Goal: Contribute content: Contribute content

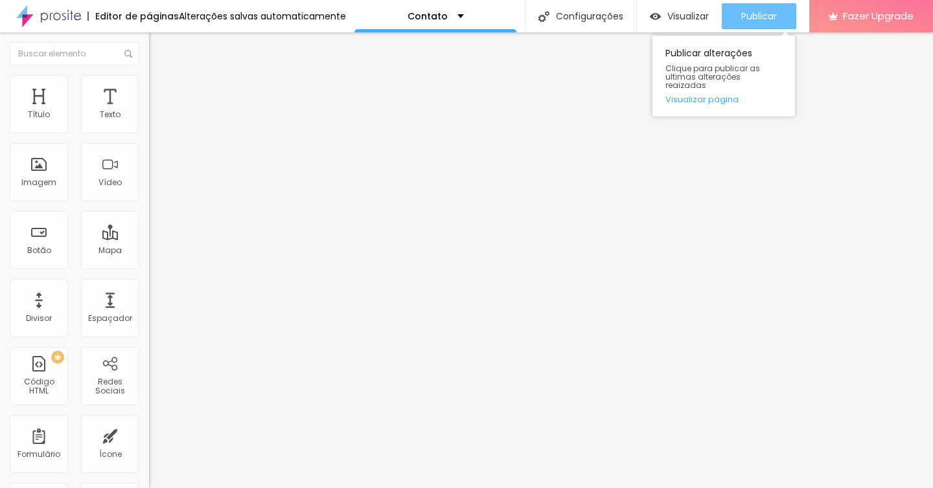
click at [748, 17] on span "Publicar" at bounding box center [759, 16] width 36 height 10
click at [757, 15] on span "Publicar" at bounding box center [759, 16] width 36 height 10
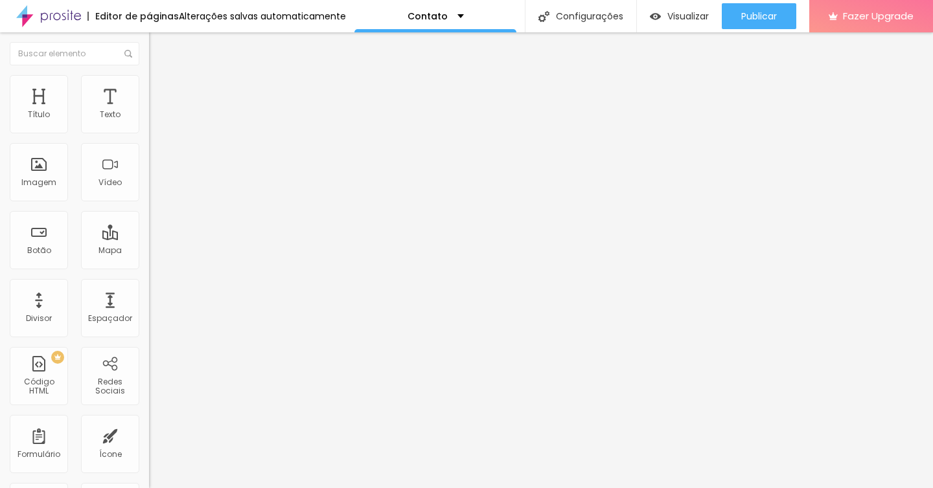
drag, startPoint x: 84, startPoint y: 269, endPoint x: -15, endPoint y: 214, distance: 113.1
click at [0, 214] on html "Editor de páginas Alterações salvas automaticamente Contato Configurações Confi…" at bounding box center [466, 244] width 933 height 488
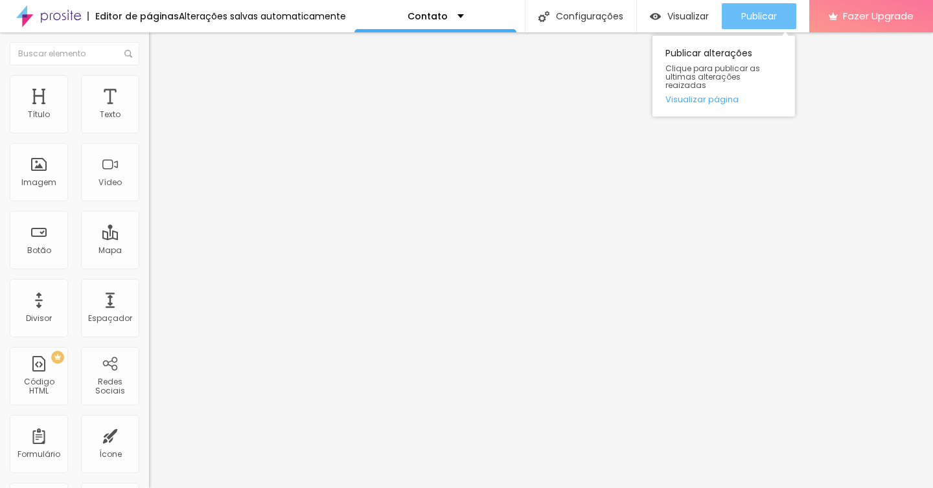
click at [755, 11] on span "Publicar" at bounding box center [759, 16] width 36 height 10
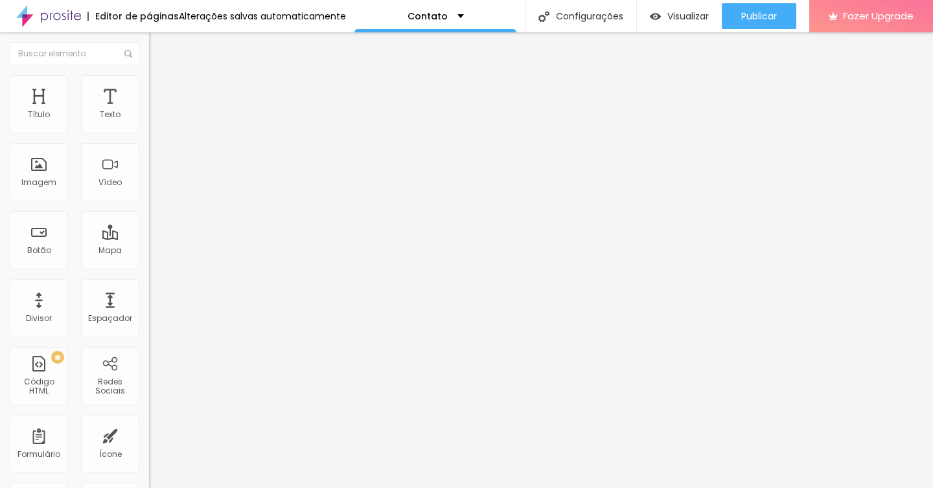
click at [149, 82] on img at bounding box center [155, 81] width 12 height 12
type input "23"
type input "24"
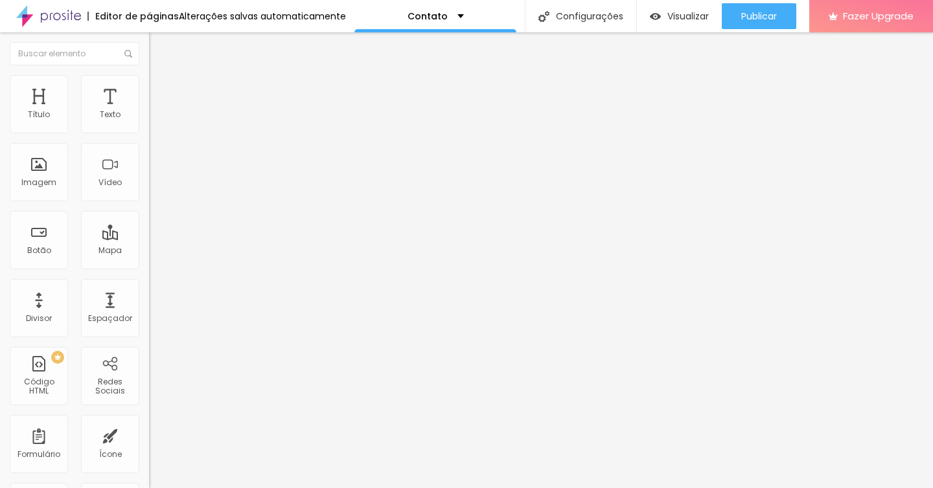
type input "25"
type input "26"
type input "27"
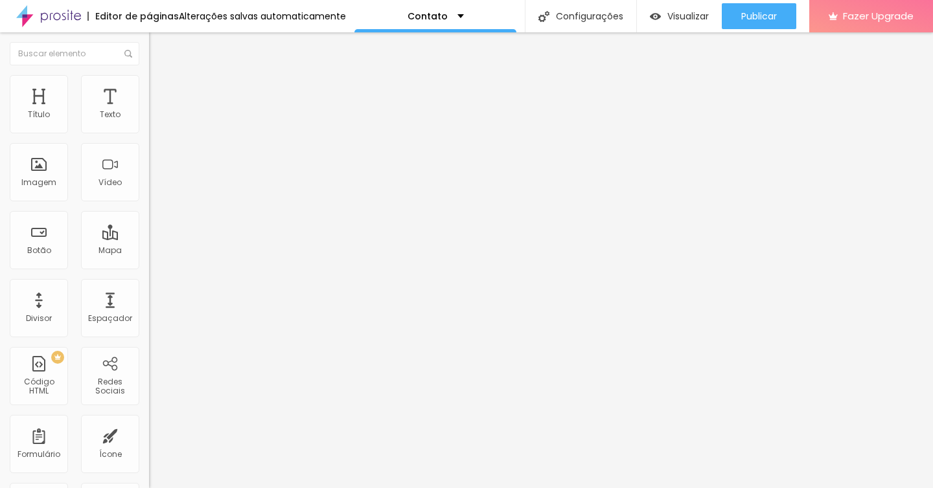
type input "27"
type input "28"
type input "29"
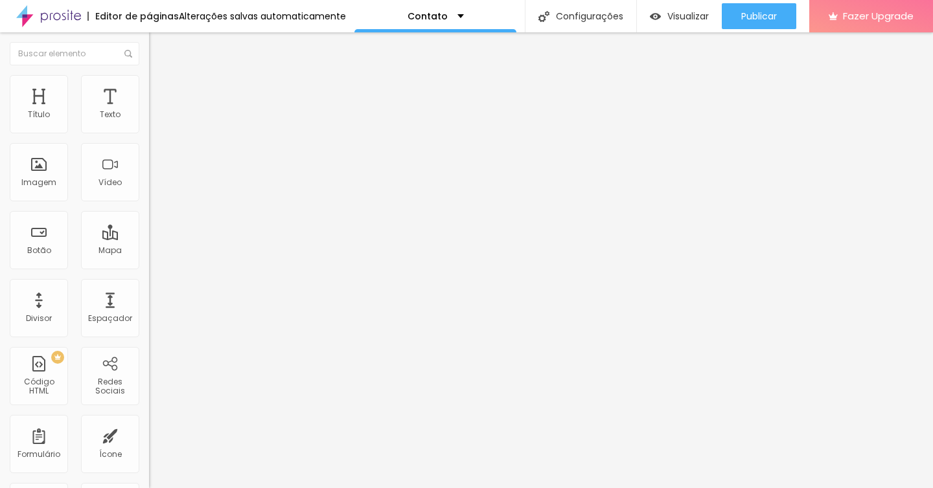
type input "30"
type input "29"
type input "28"
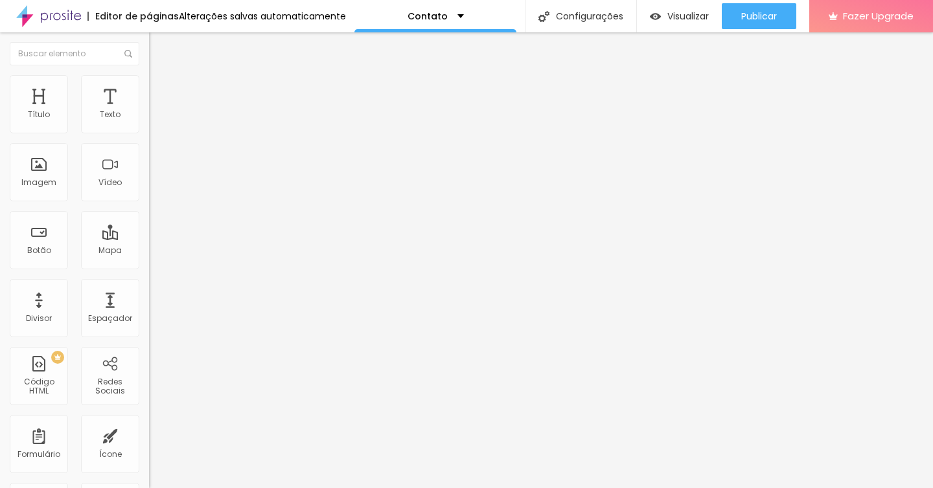
drag, startPoint x: 53, startPoint y: 138, endPoint x: 80, endPoint y: 139, distance: 27.2
type input "28"
click at [149, 133] on input "range" at bounding box center [191, 127] width 84 height 10
type input "11"
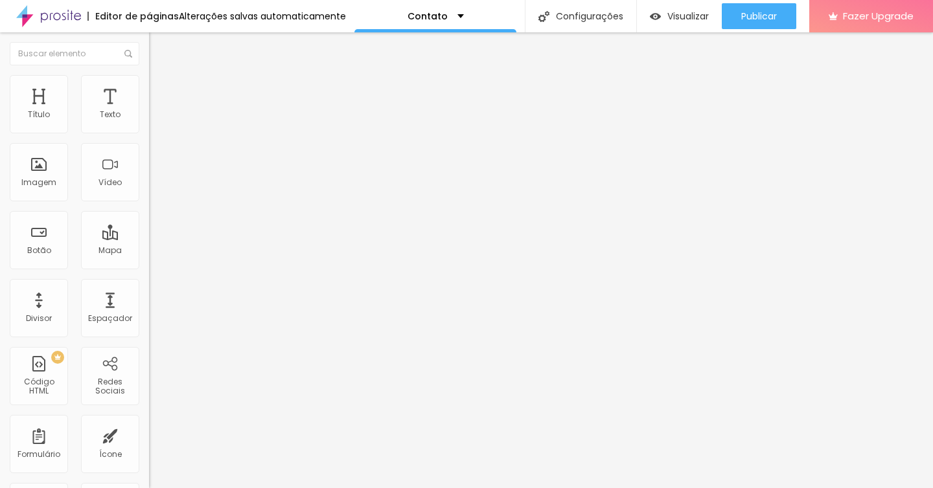
type input "12"
type input "13"
type input "14"
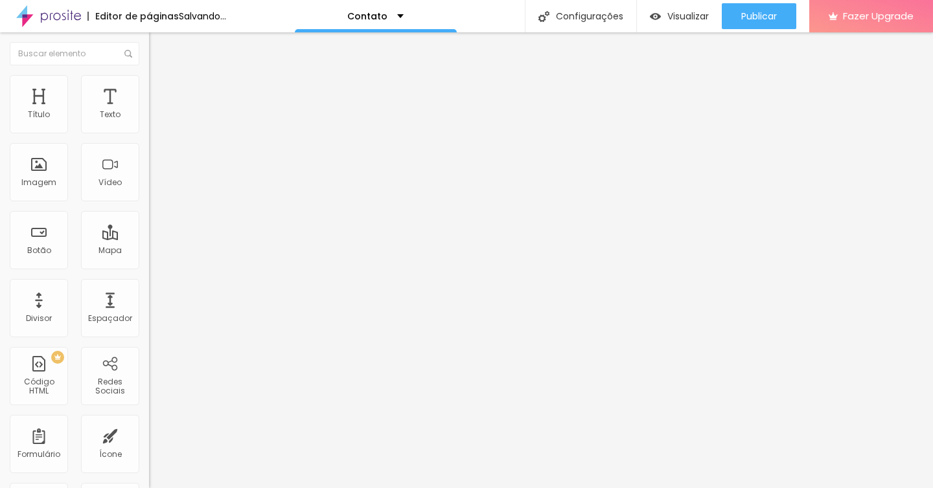
type input "14"
type input "13"
type input "12"
drag, startPoint x: 44, startPoint y: 176, endPoint x: 54, endPoint y: 176, distance: 9.7
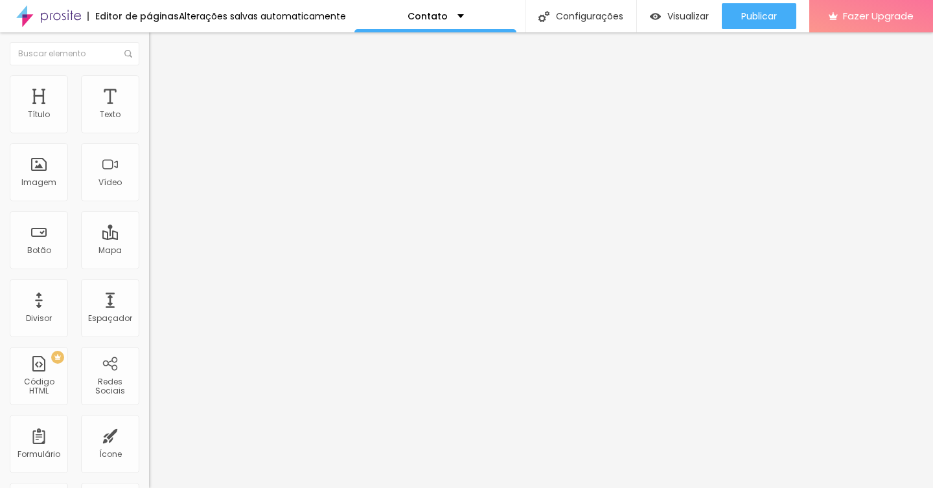
type input "12"
click at [149, 166] on input "range" at bounding box center [191, 160] width 84 height 10
type input "11"
type input "12"
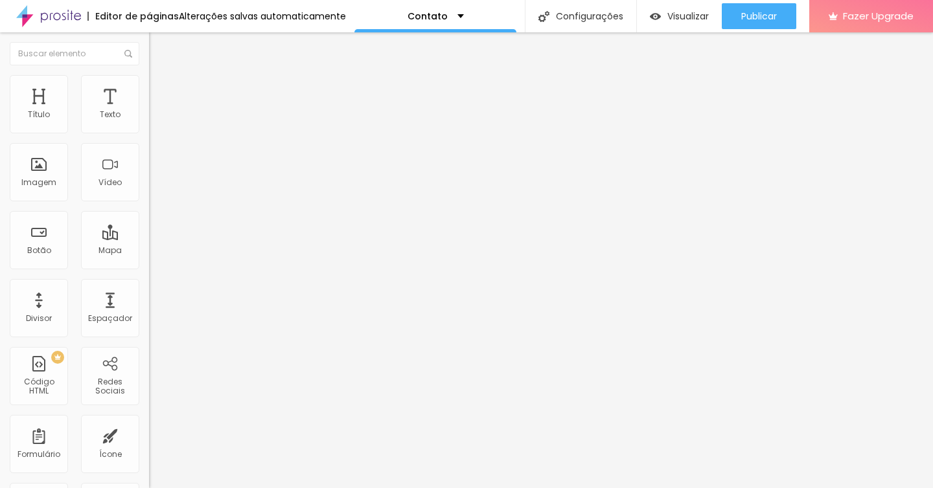
type input "12"
type input "13"
type input "14"
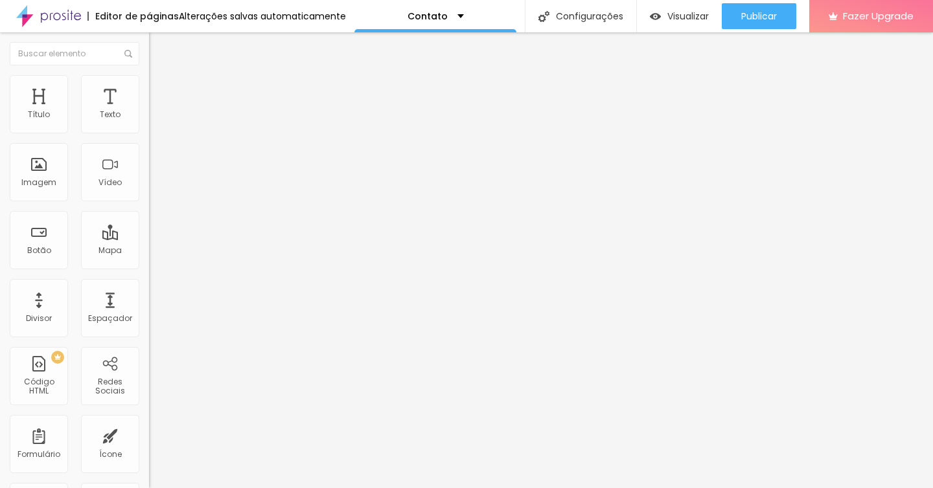
type input "15"
type input "16"
type input "15"
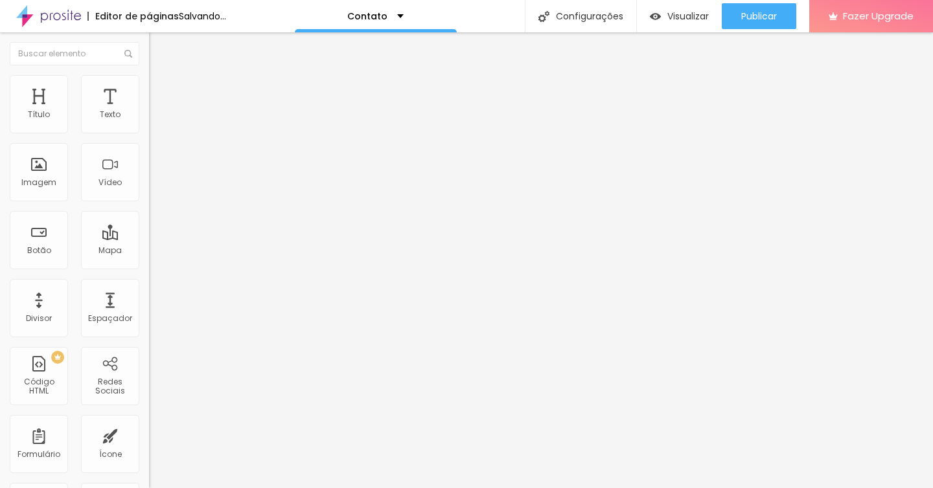
type input "15"
type input "14"
type input "13"
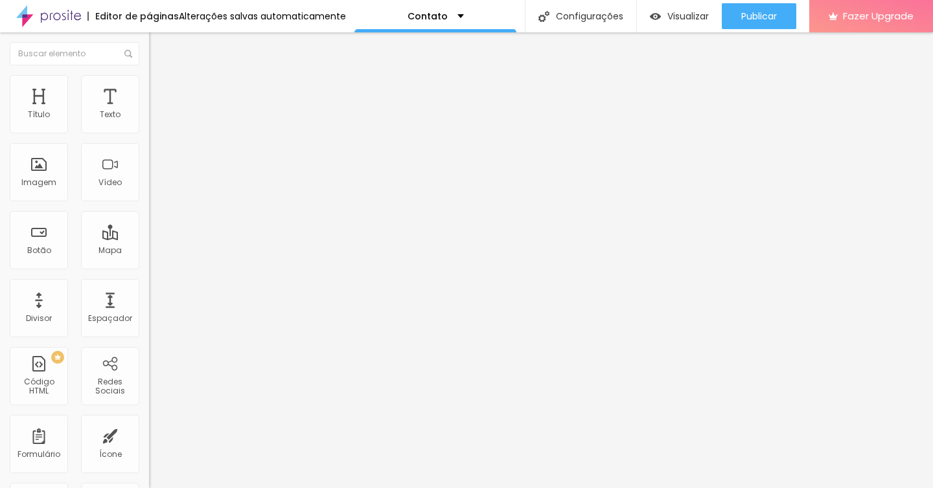
type input "12"
type input "16"
type input "22"
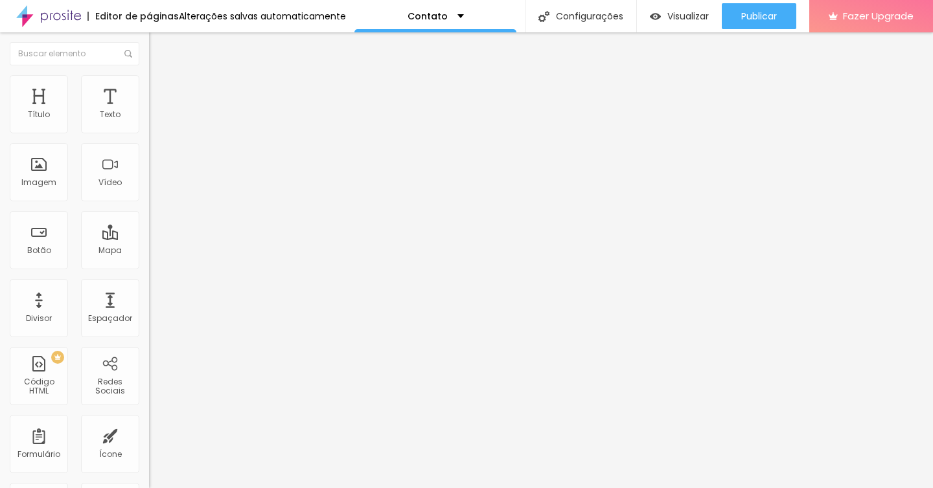
type input "22"
type input "27"
type input "30"
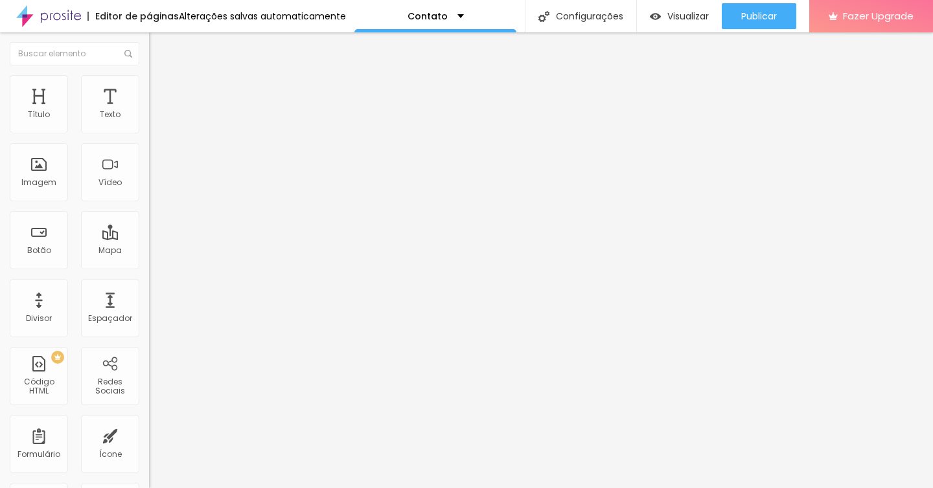
type input "28"
type input "18"
type input "8"
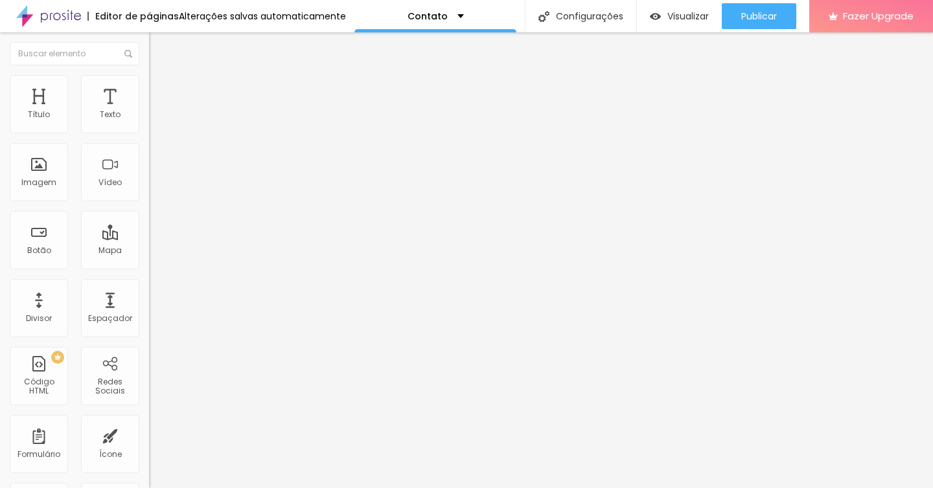
type input "8"
type input "0"
type input "5"
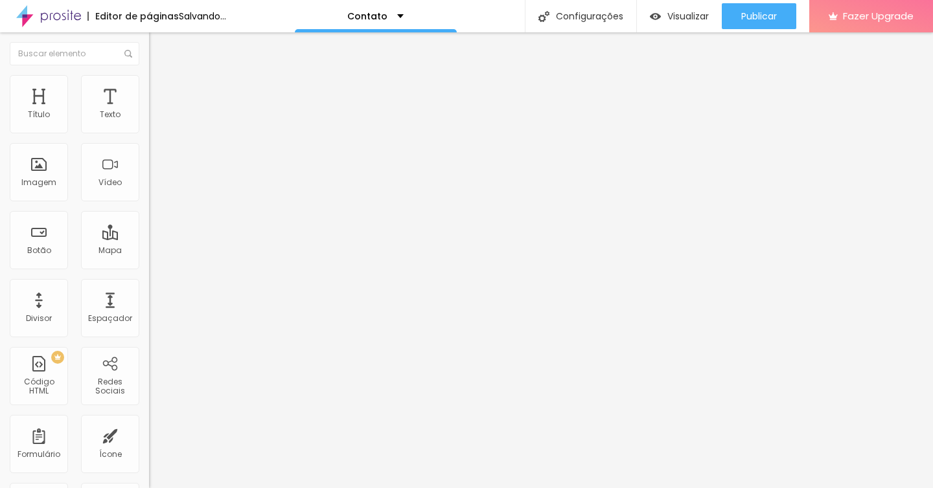
type input "6"
type input "7"
type input "8"
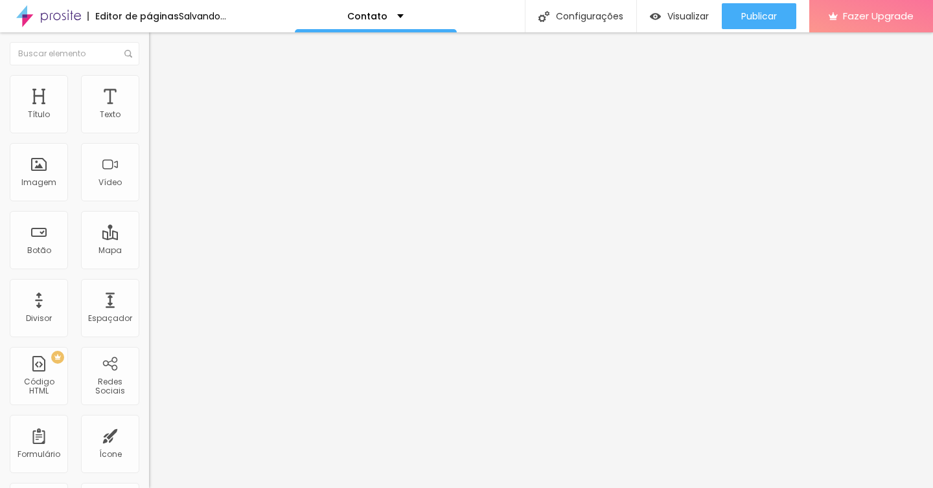
type input "8"
type input "9"
type input "11"
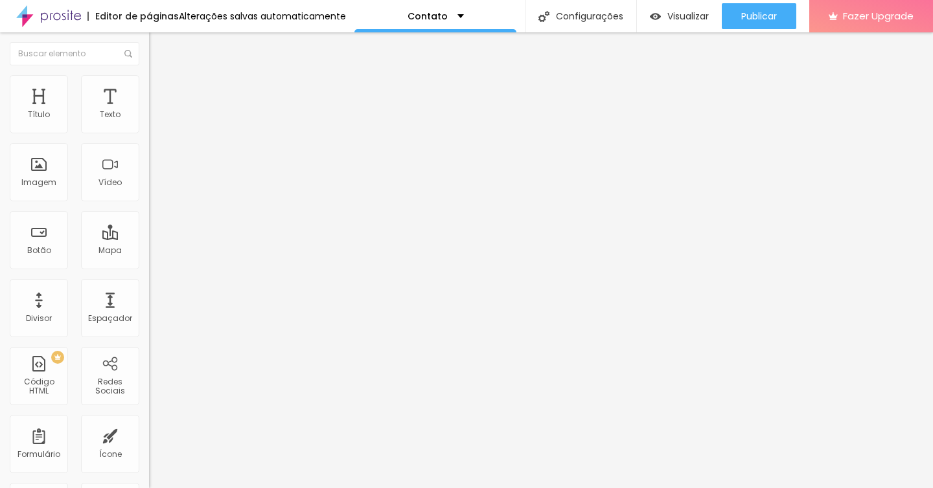
type input "12"
drag, startPoint x: 53, startPoint y: 210, endPoint x: 60, endPoint y: 212, distance: 7.6
type input "12"
click at [149, 199] on input "range" at bounding box center [191, 193] width 84 height 10
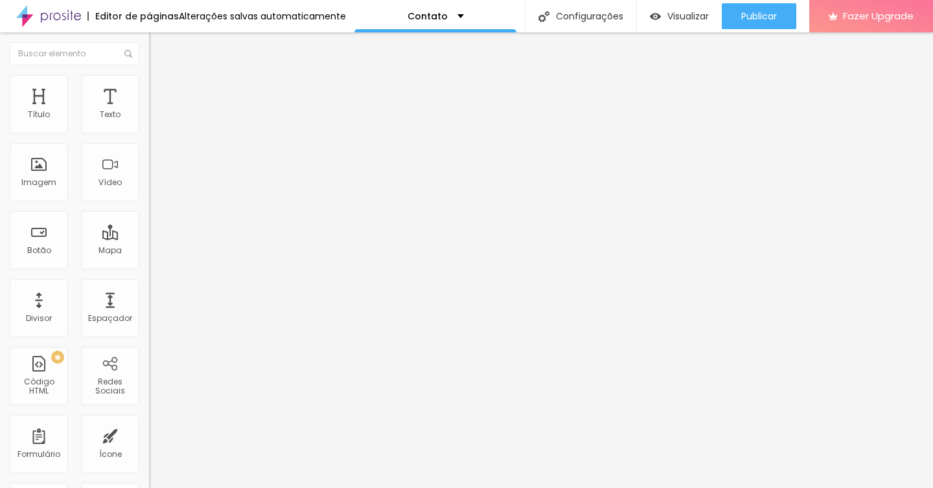
click at [149, 199] on input "range" at bounding box center [191, 193] width 84 height 10
type input "11"
type input "9"
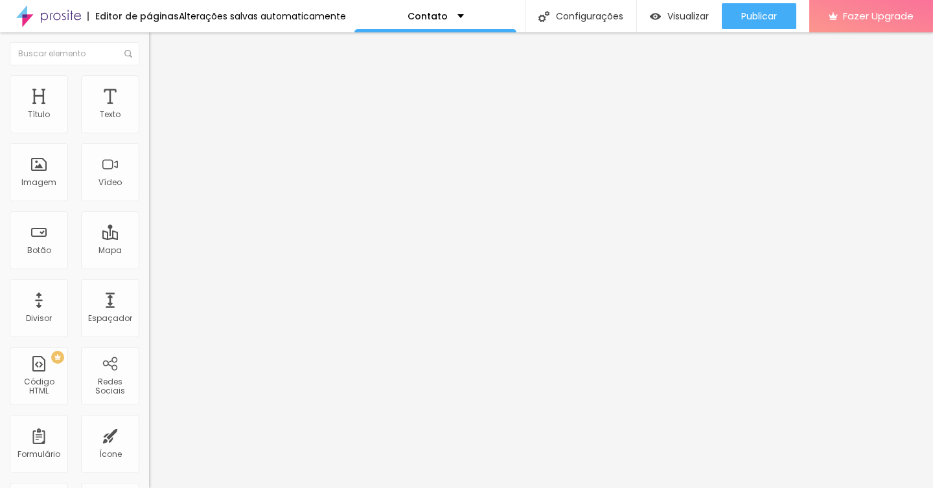
type input "3"
type input "0"
type input "10"
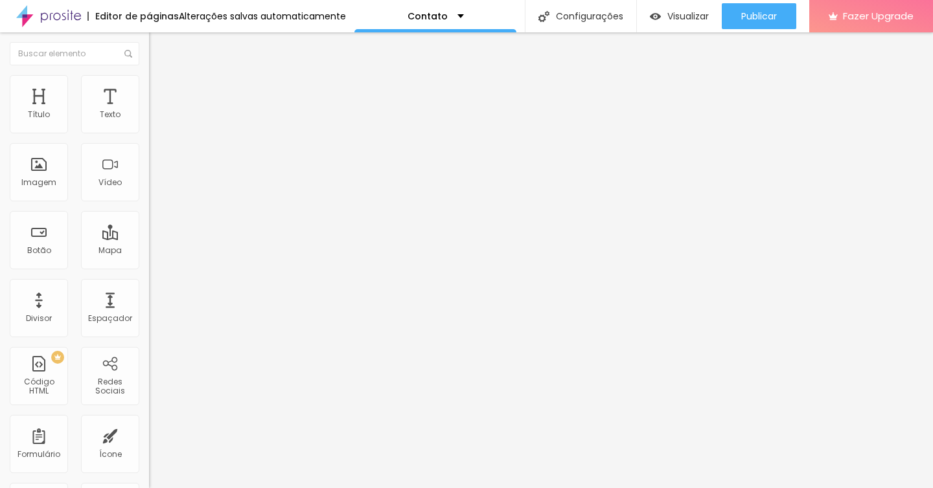
type input "10"
type input "30"
drag, startPoint x: 61, startPoint y: 209, endPoint x: 222, endPoint y: 216, distance: 161.4
type input "30"
click at [222, 199] on input "range" at bounding box center [191, 193] width 84 height 10
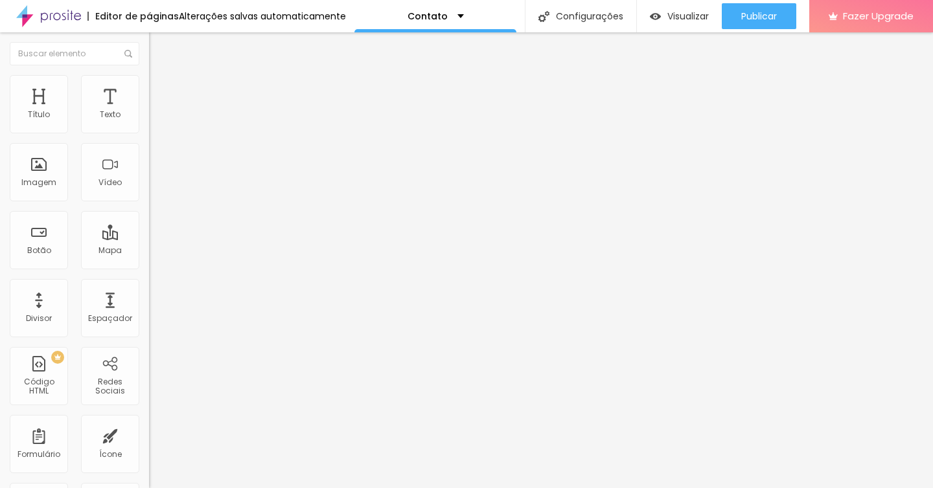
click at [155, 231] on icon "button" at bounding box center [157, 228] width 5 height 5
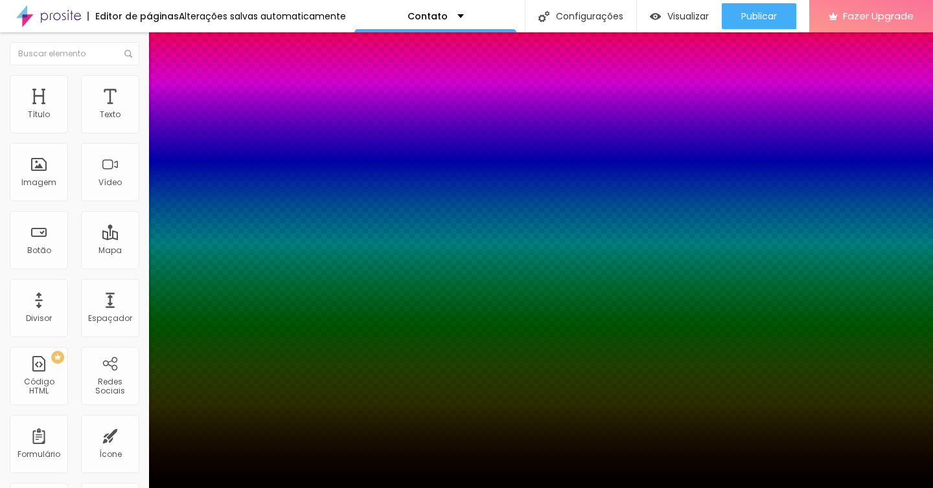
type input "1"
type input "2"
type input "3"
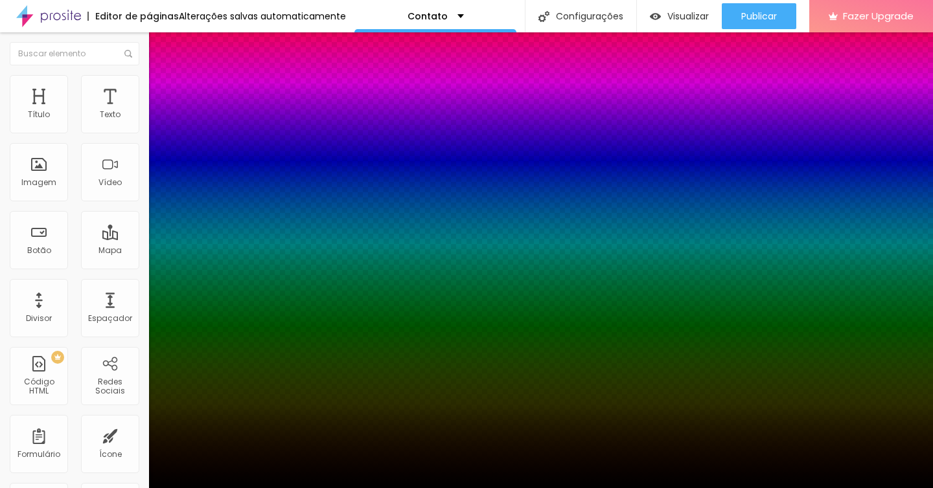
type input "3"
type input "5"
type input "7"
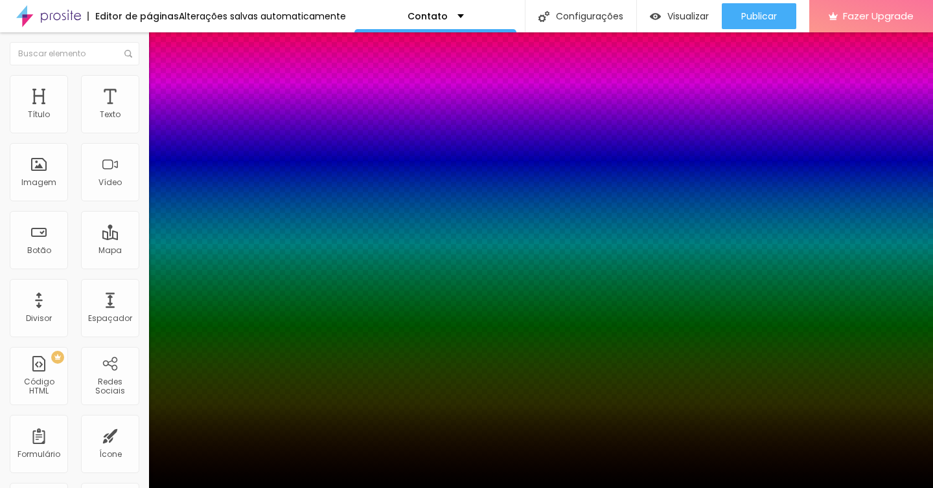
type input "9"
type input "10"
type input "11"
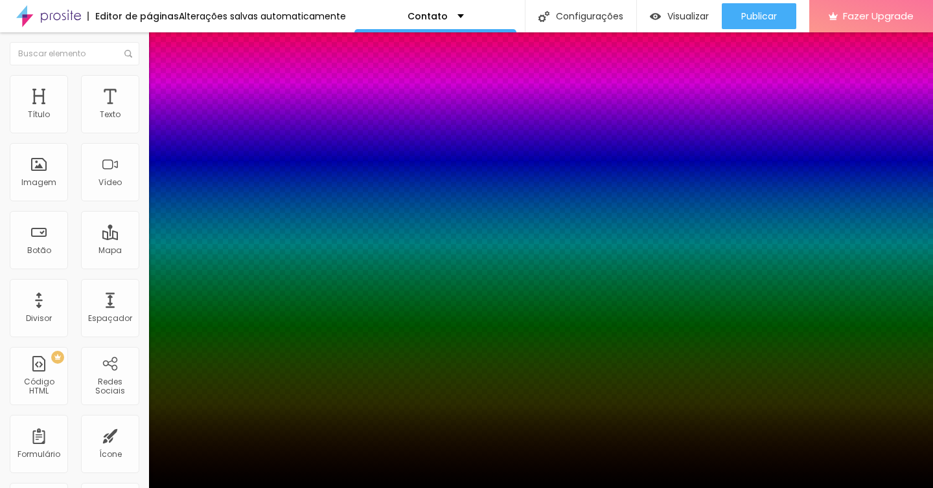
type input "11"
type input "12"
type input "15"
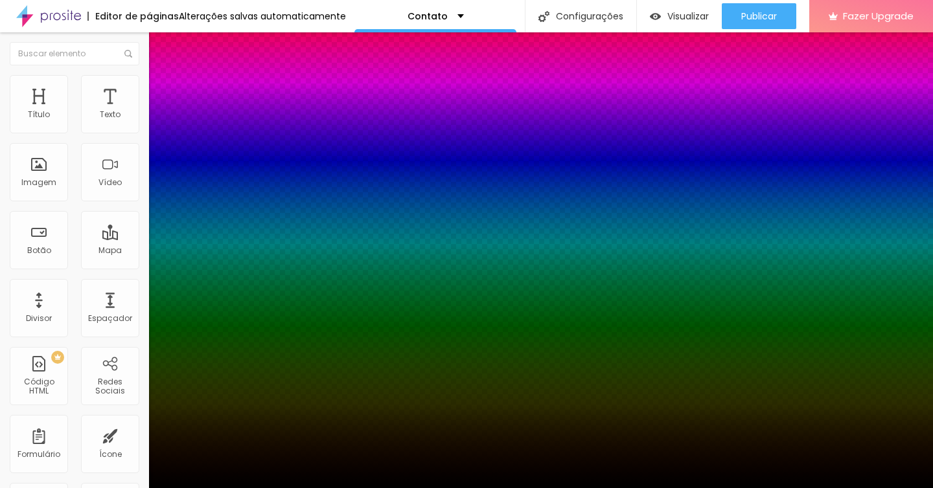
type input "19"
type input "20"
type input "21"
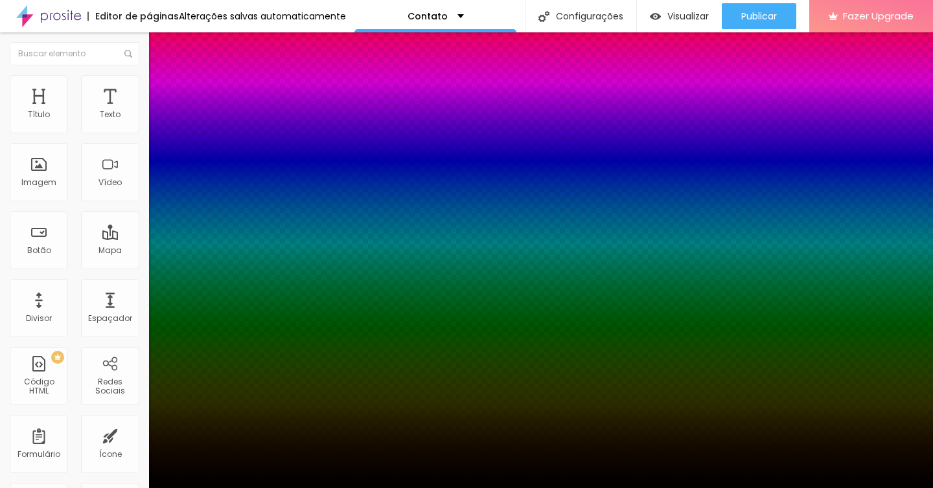
type input "21"
type input "22"
type input "23"
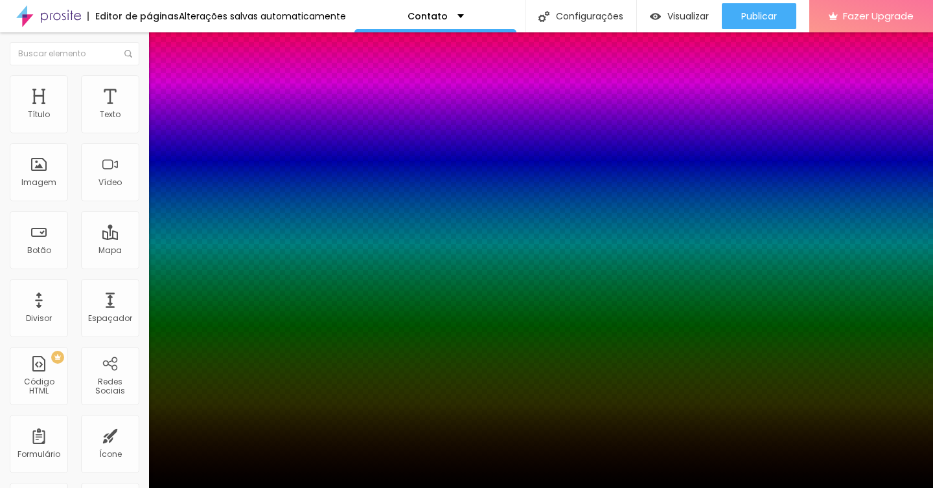
type input "24"
type input "23"
type input "21"
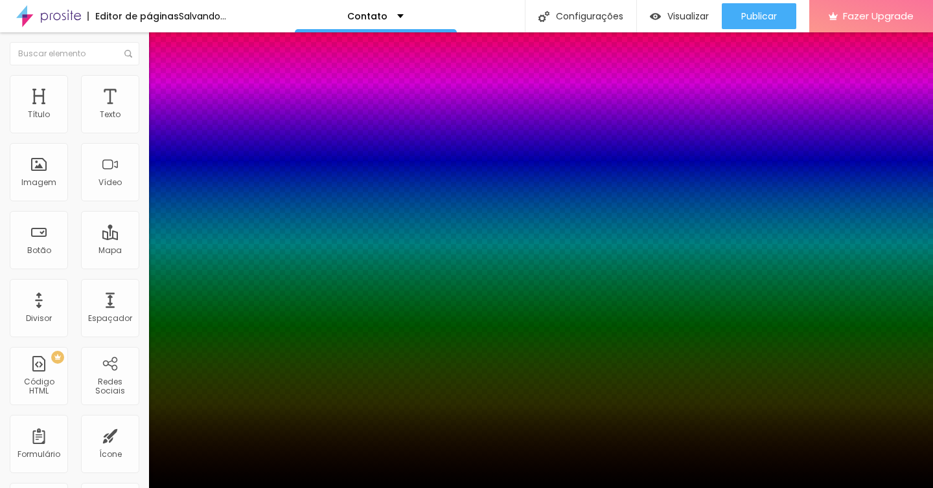
type input "21"
type input "20"
type input "19"
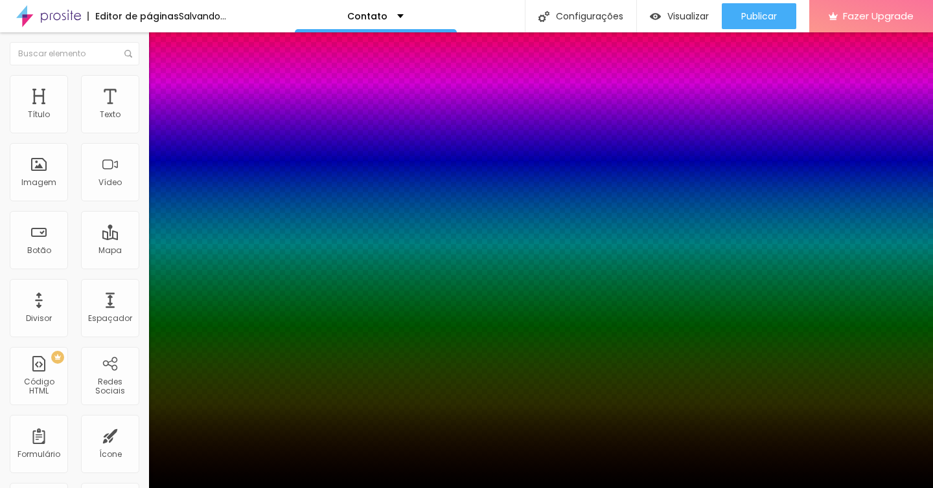
type input "18"
type input "17"
type input "16"
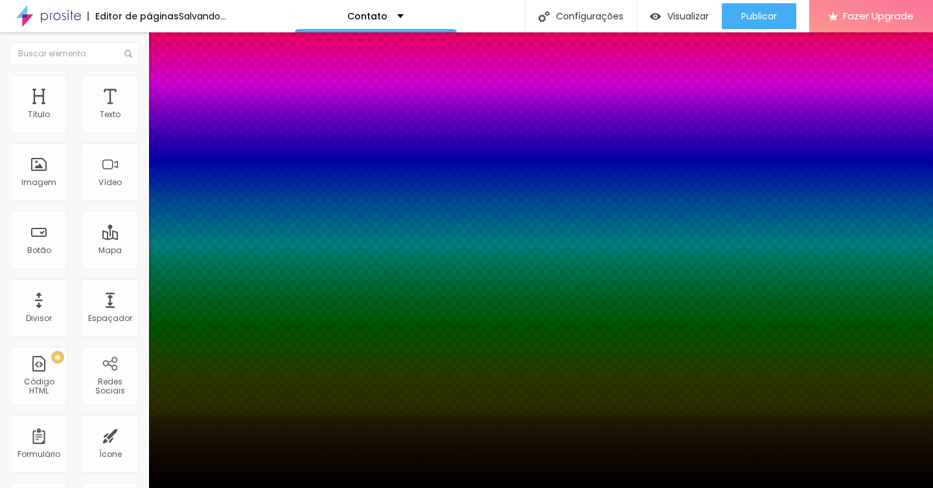
type input "16"
type input "15"
type input "14"
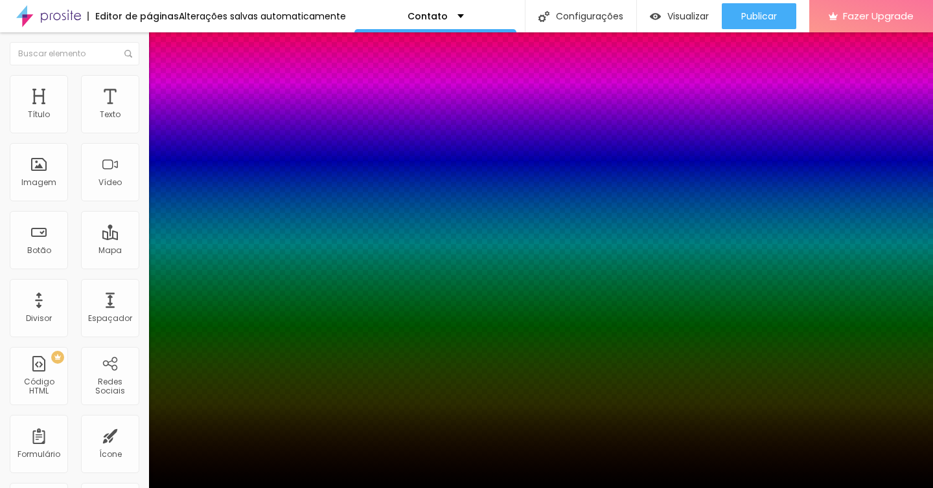
type input "13"
type input "14"
type input "13"
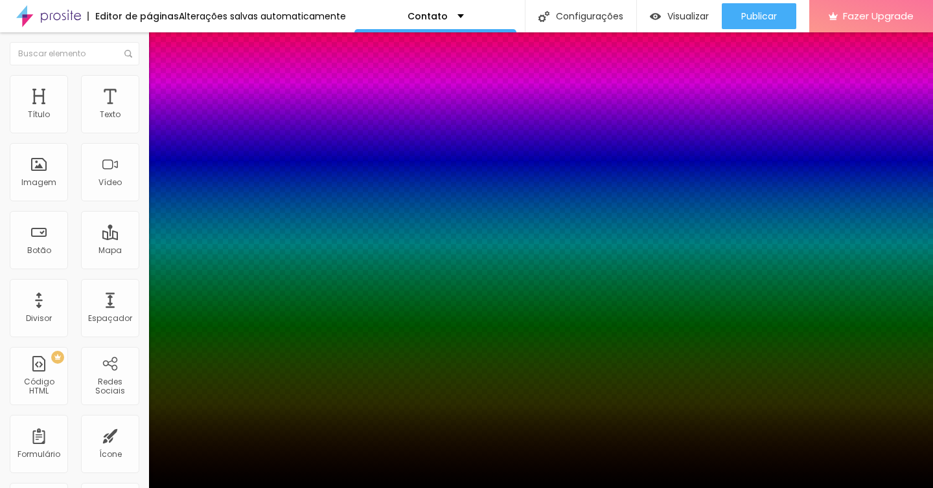
type input "13"
type input "12"
type input "11"
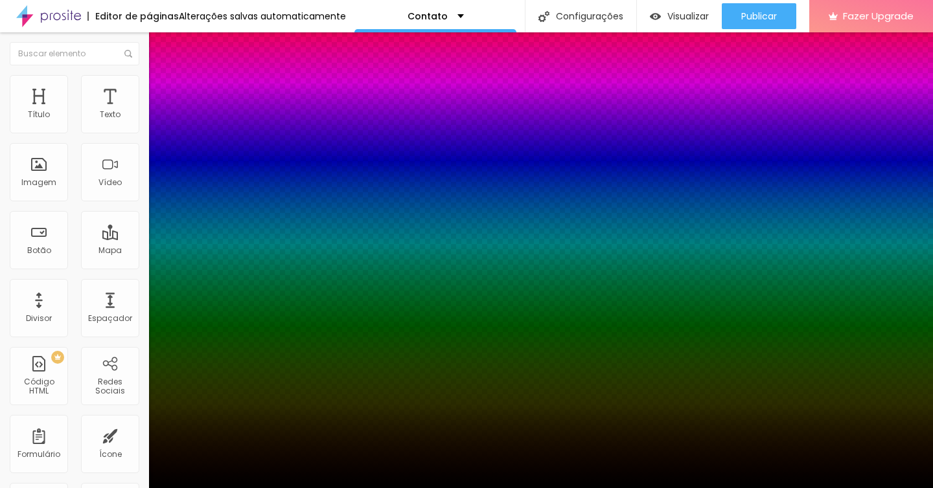
type input "10"
drag, startPoint x: 141, startPoint y: 288, endPoint x: 188, endPoint y: 293, distance: 47.5
type input "10"
type input "1"
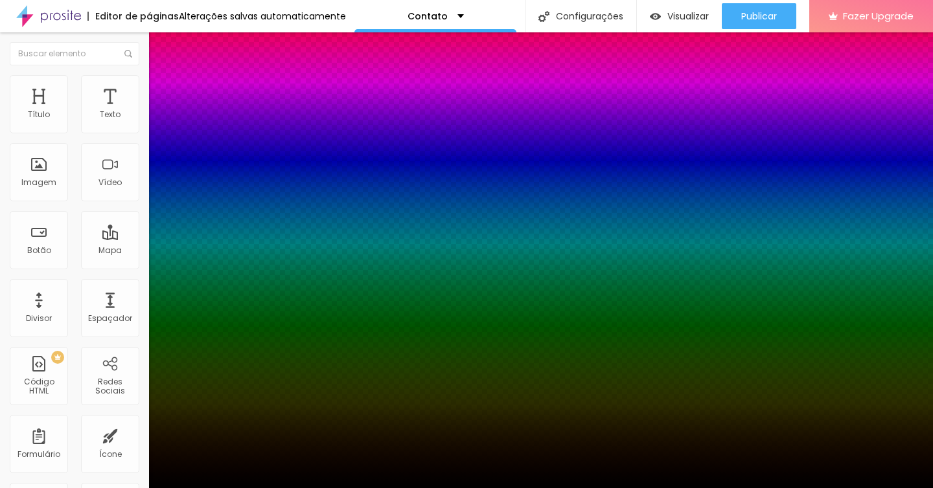
type input "1"
type input "2"
type input "1"
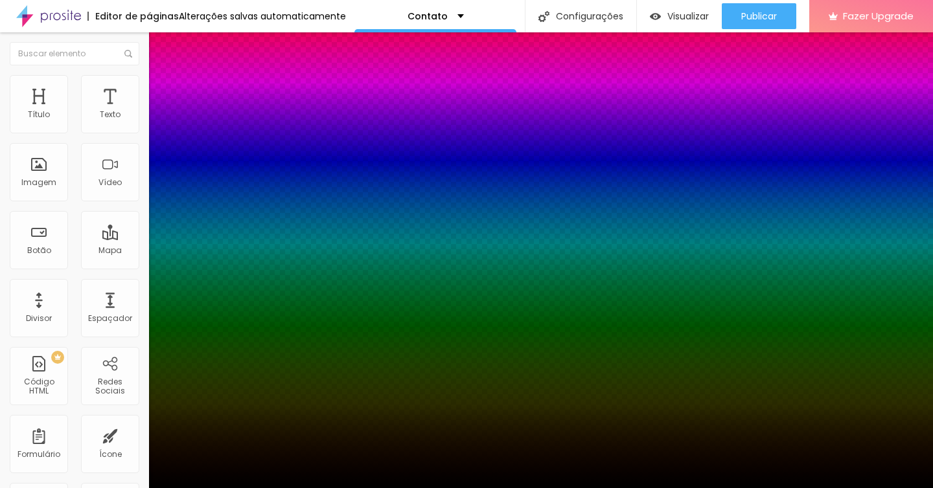
type input "0"
drag, startPoint x: 141, startPoint y: 324, endPoint x: 104, endPoint y: 324, distance: 36.3
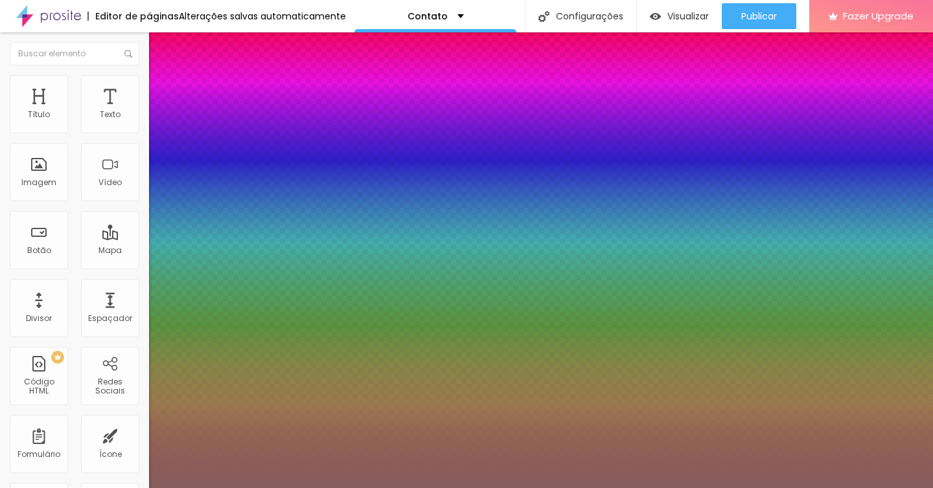
drag, startPoint x: 238, startPoint y: 409, endPoint x: 198, endPoint y: 412, distance: 40.9
click at [198, 412] on div at bounding box center [466, 244] width 933 height 488
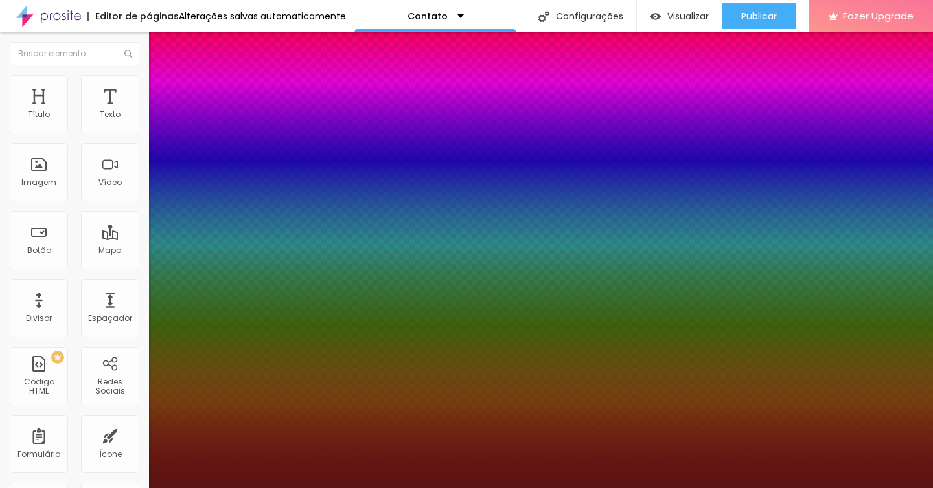
drag, startPoint x: 218, startPoint y: 413, endPoint x: 238, endPoint y: 429, distance: 25.4
click at [238, 429] on div at bounding box center [466, 244] width 933 height 488
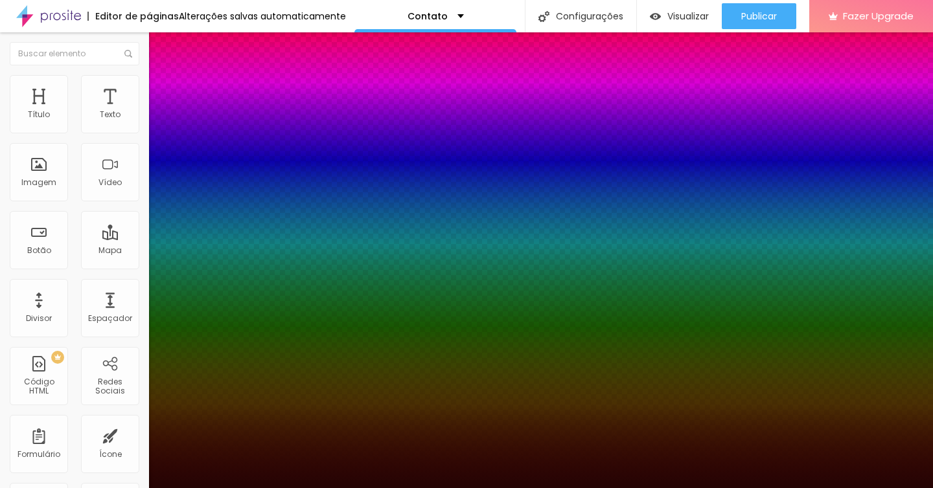
drag, startPoint x: 244, startPoint y: 440, endPoint x: 248, endPoint y: 453, distance: 13.1
click at [248, 453] on div at bounding box center [466, 244] width 933 height 488
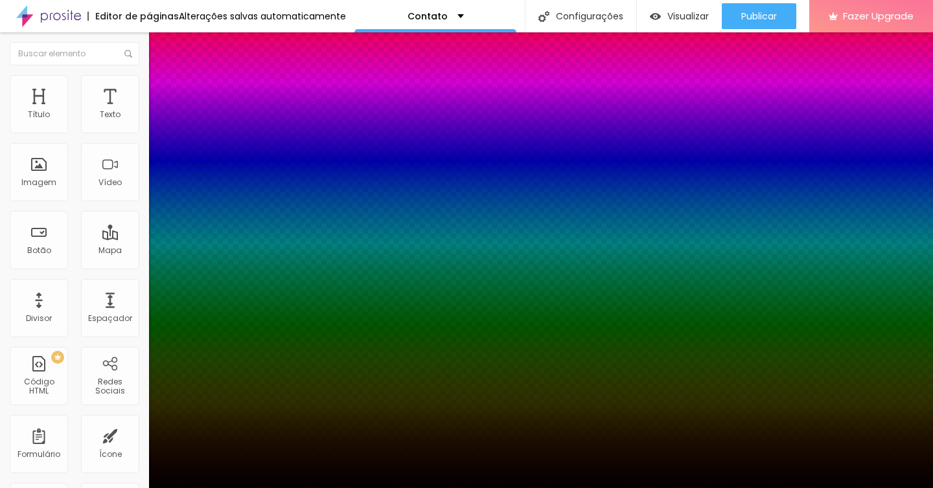
type input "#040000"
drag, startPoint x: 220, startPoint y: 459, endPoint x: 254, endPoint y: 462, distance: 34.4
click at [254, 462] on div at bounding box center [466, 244] width 933 height 488
click at [92, 488] on div at bounding box center [466, 488] width 933 height 0
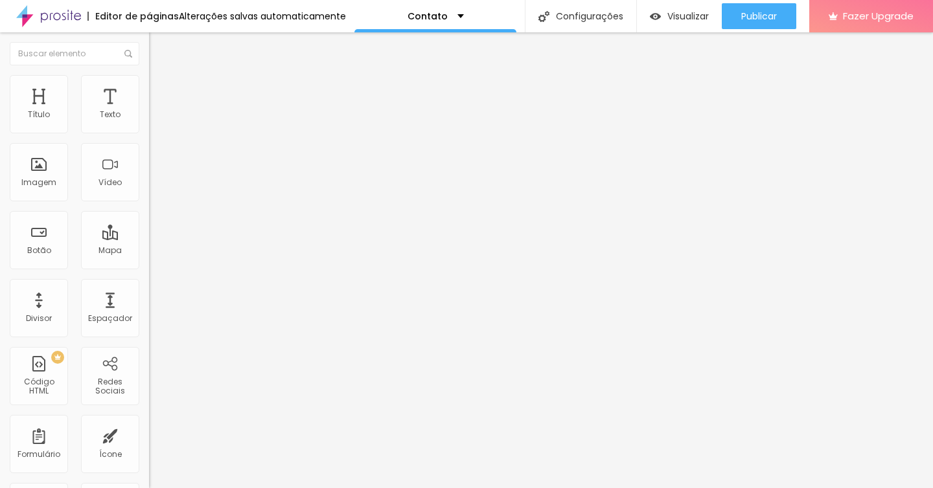
click at [149, 88] on img at bounding box center [155, 94] width 12 height 12
click at [159, 45] on img "button" at bounding box center [164, 46] width 10 height 10
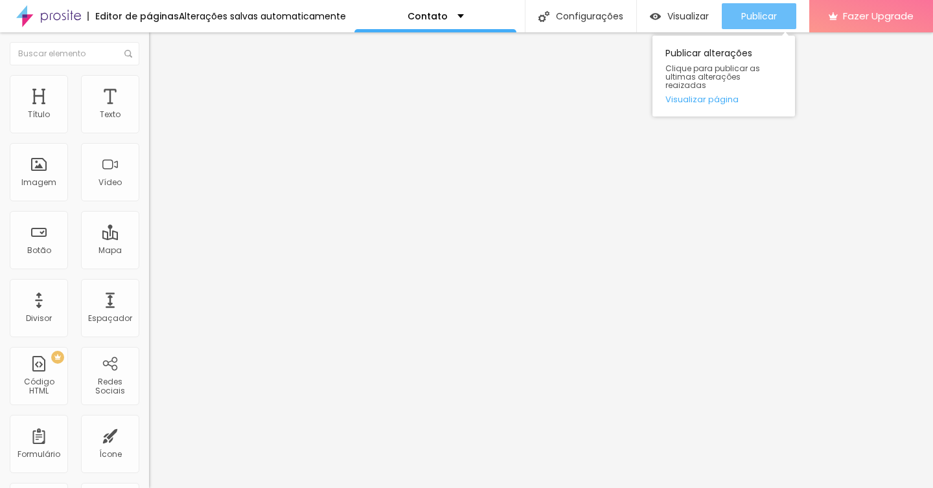
click at [741, 11] on span "Publicar" at bounding box center [759, 16] width 36 height 10
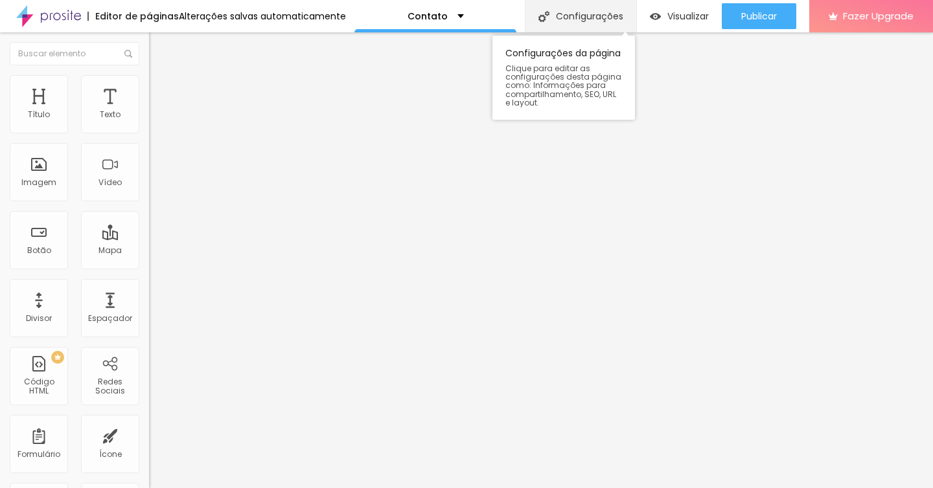
click at [561, 15] on div "Configurações" at bounding box center [580, 16] width 111 height 32
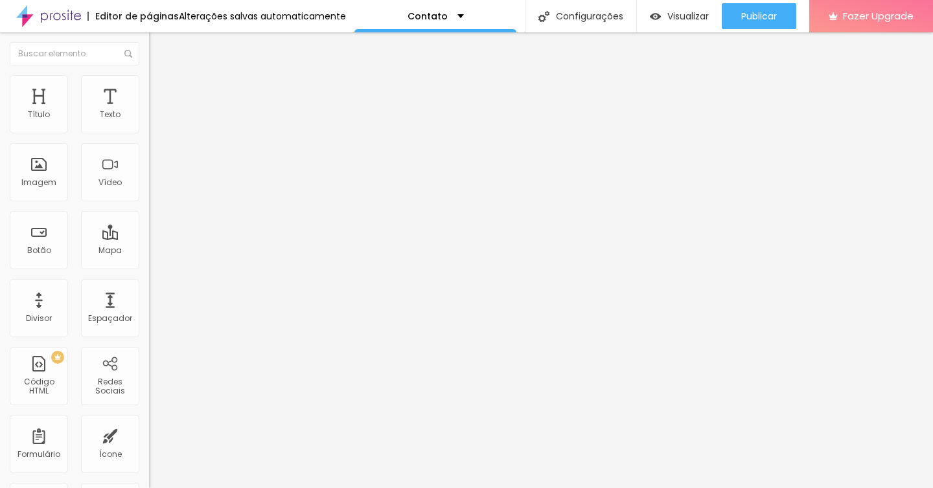
click at [65, 23] on img at bounding box center [48, 16] width 65 height 32
